Goal: Navigation & Orientation: Find specific page/section

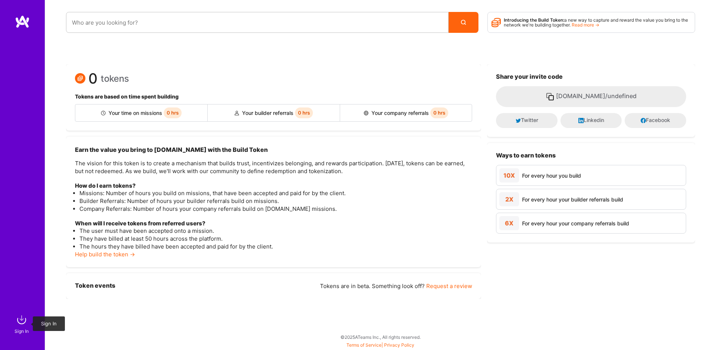
click at [23, 319] on img at bounding box center [21, 319] width 15 height 15
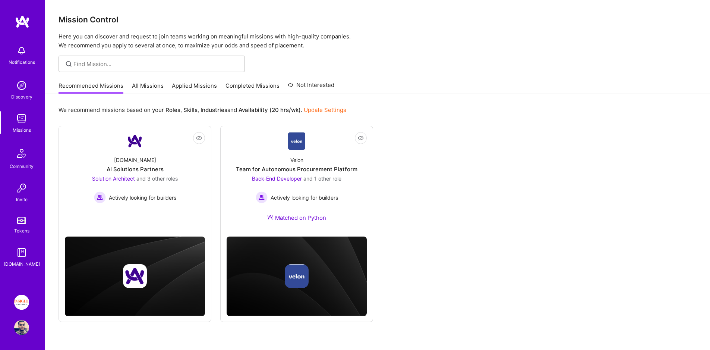
click at [23, 120] on img at bounding box center [21, 118] width 15 height 15
click at [192, 92] on link "Applied Missions" at bounding box center [194, 88] width 45 height 12
